Goal: Find specific page/section: Find specific page/section

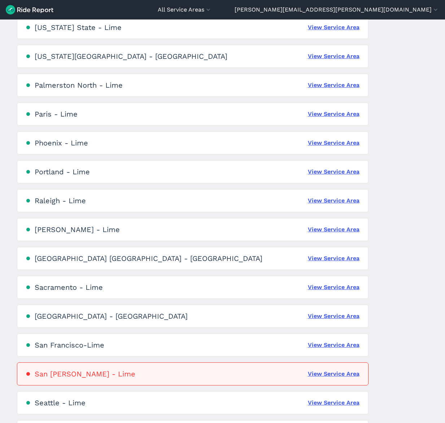
scroll to position [1155, 0]
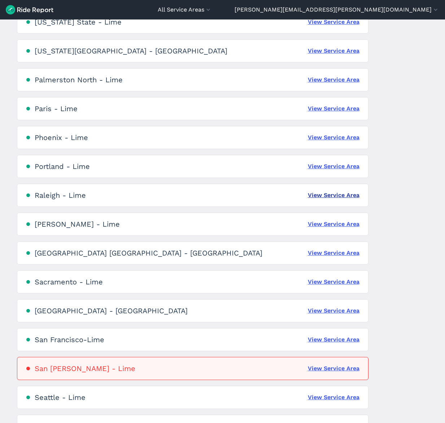
click at [332, 191] on link "View Service Area" at bounding box center [334, 195] width 52 height 9
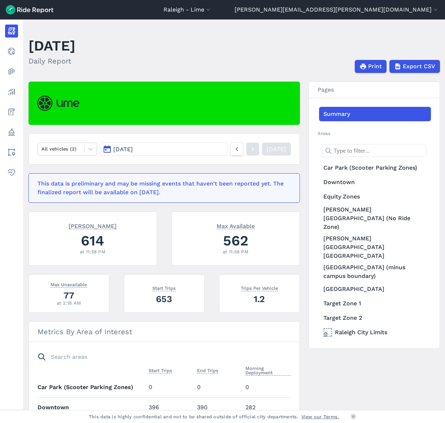
scroll to position [9, 0]
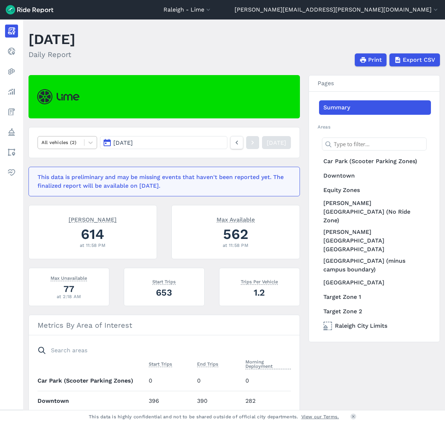
click at [80, 146] on div "All vehicles (2)" at bounding box center [61, 142] width 47 height 11
click at [84, 159] on div "E-Bikes" at bounding box center [68, 160] width 60 height 13
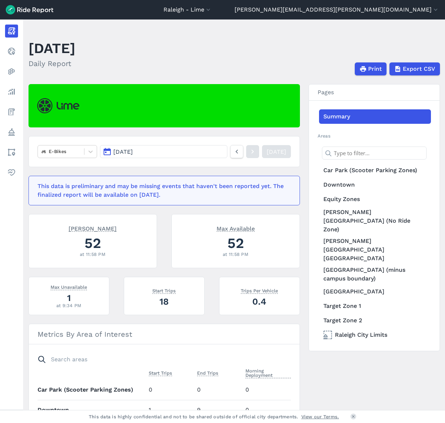
click at [133, 154] on span "[DATE]" at bounding box center [123, 151] width 20 height 7
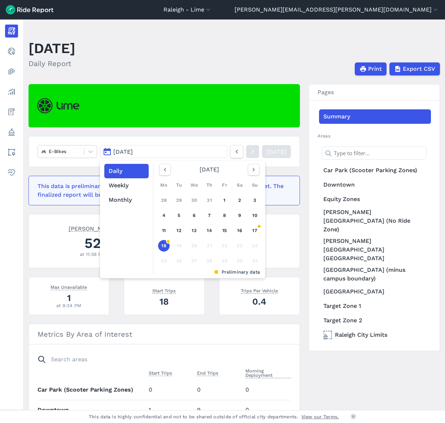
click at [180, 130] on article "E-Bikes [DATE] Daily Weekly Monthly [DATE] Mo Tu We Th Fr Sa Su 28 29 30 31 1 2…" at bounding box center [165, 309] width 272 height 450
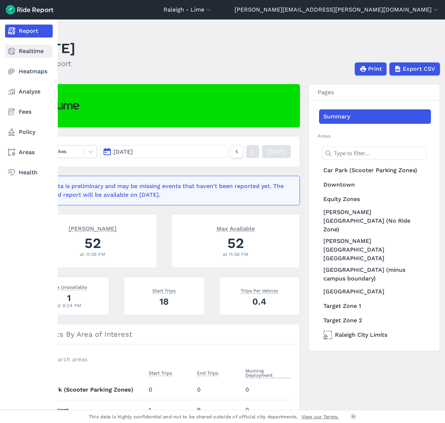
click at [33, 51] on link "Realtime" at bounding box center [29, 51] width 48 height 13
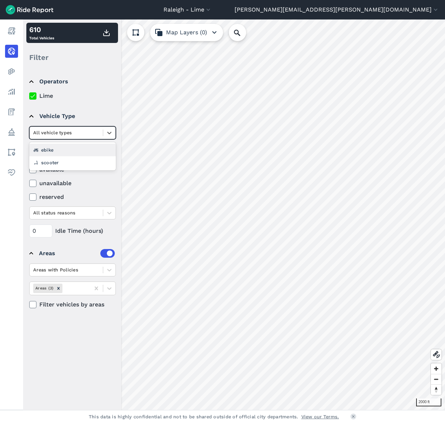
click at [68, 134] on div at bounding box center [66, 133] width 66 height 8
click at [70, 151] on div "ebike" at bounding box center [72, 150] width 87 height 13
